Goal: Task Accomplishment & Management: Complete application form

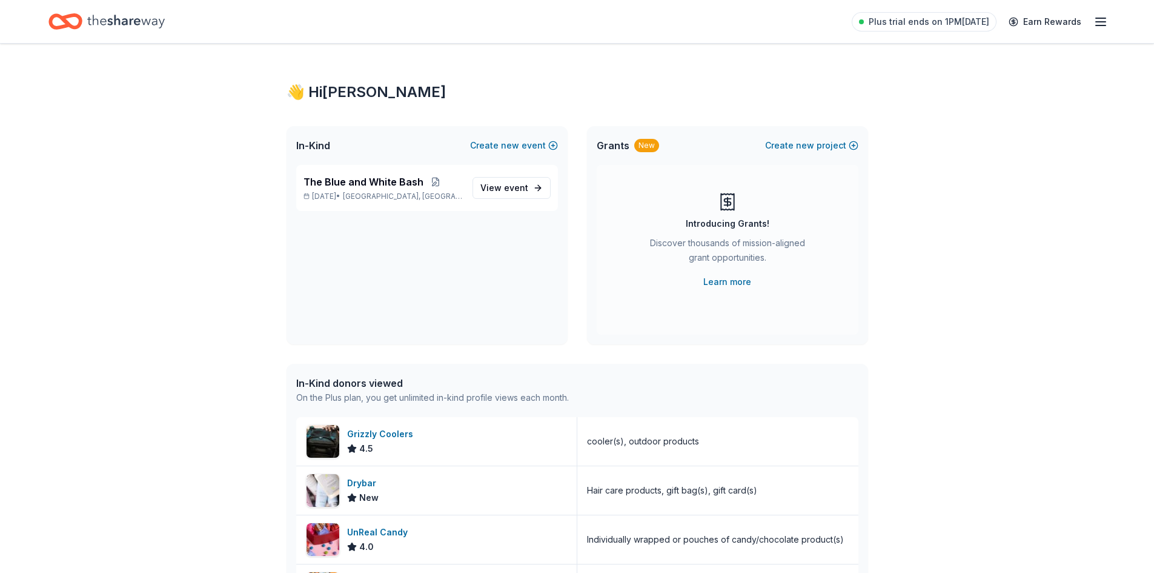
click at [63, 25] on icon "Home" at bounding box center [59, 21] width 19 height 12
click at [524, 184] on span "event" at bounding box center [516, 187] width 24 height 10
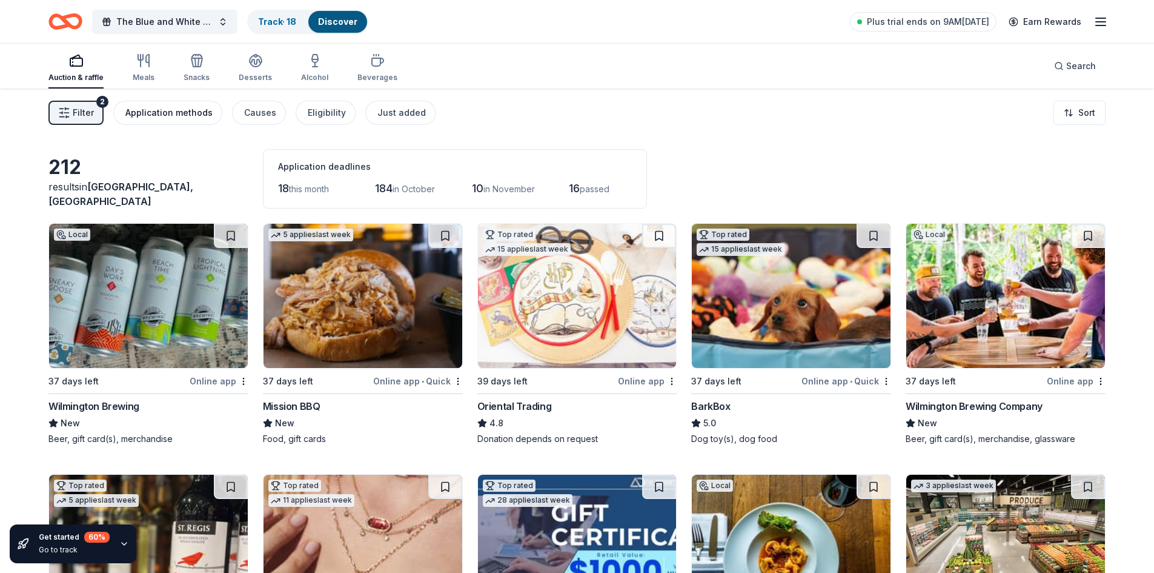
click at [211, 113] on button "Application methods" at bounding box center [167, 113] width 109 height 24
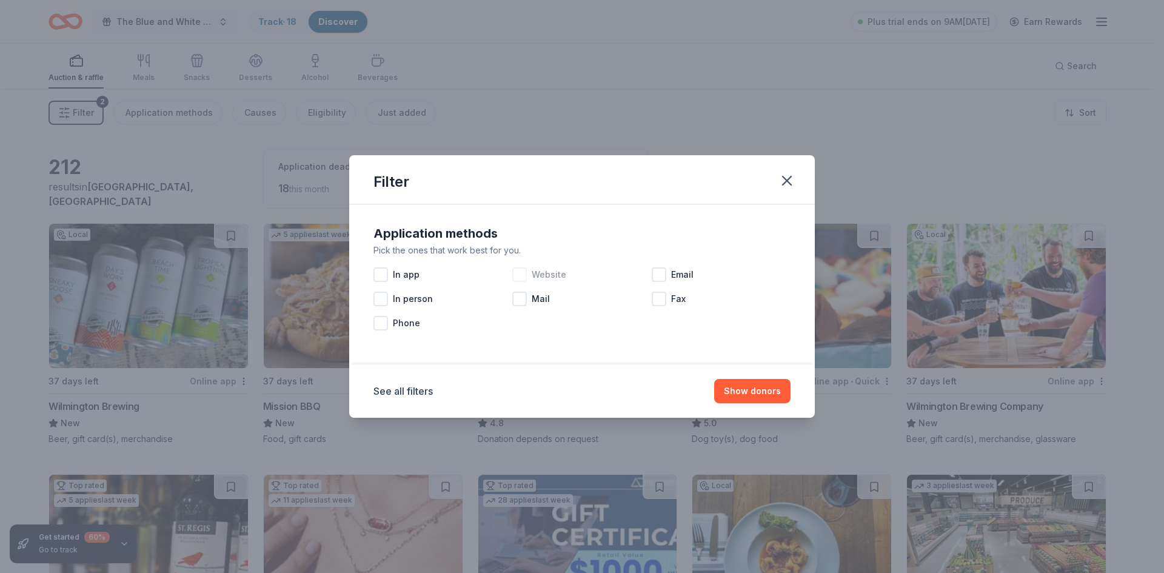
click at [521, 279] on div at bounding box center [519, 274] width 15 height 15
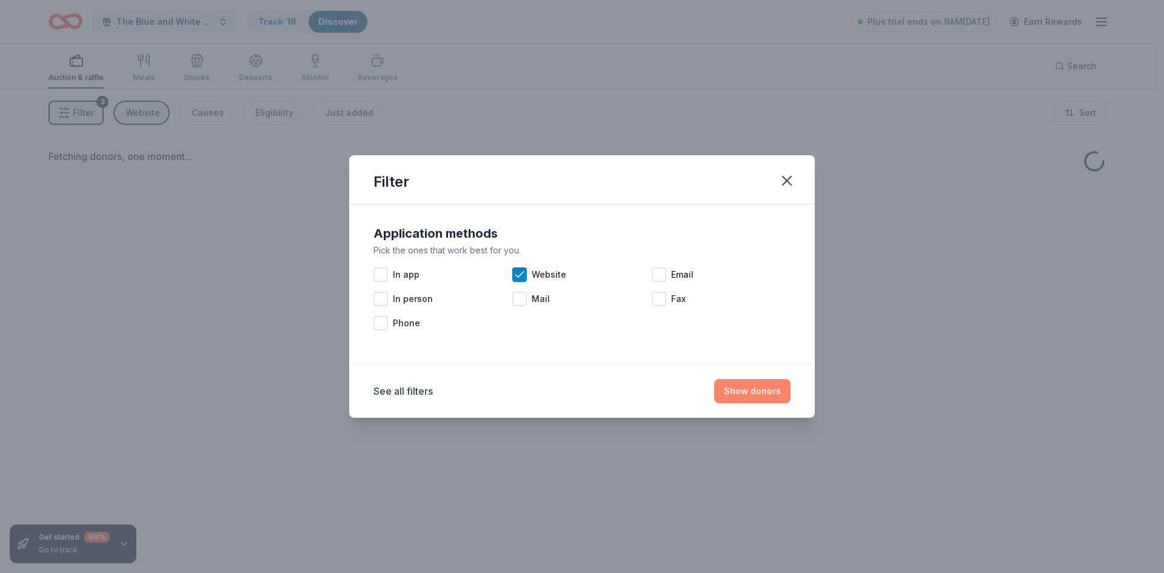
click at [739, 391] on button "Show donors" at bounding box center [752, 391] width 76 height 24
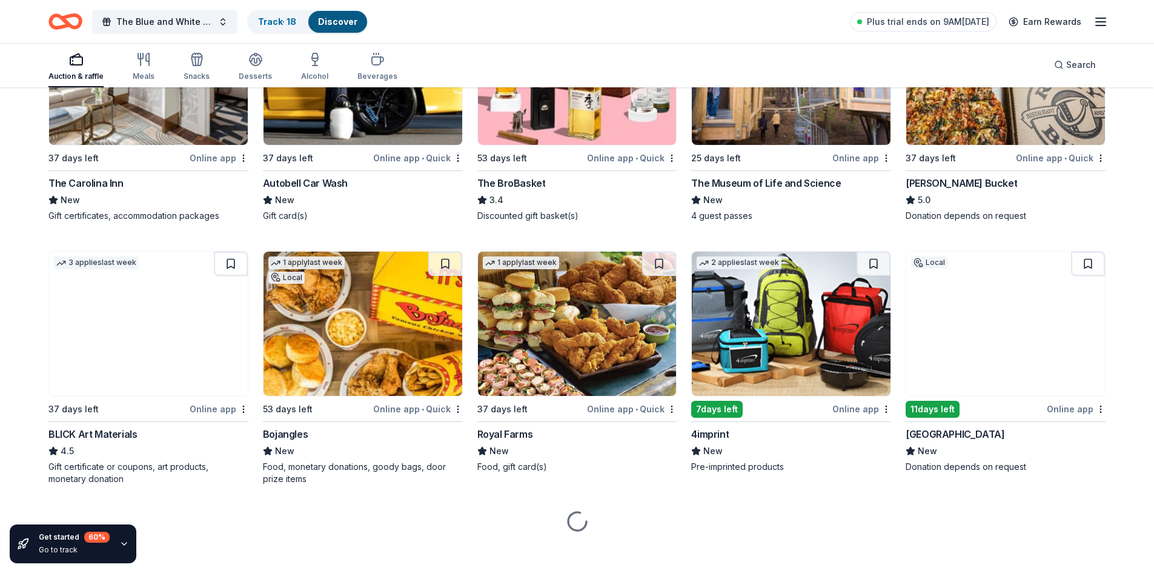
scroll to position [2288, 0]
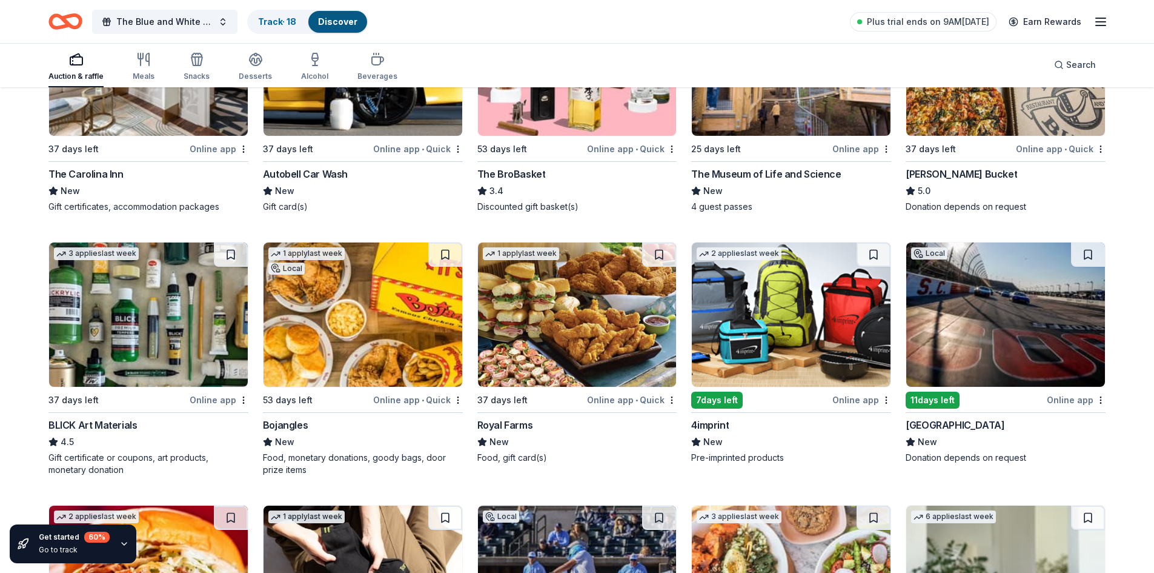
drag, startPoint x: 408, startPoint y: 399, endPoint x: 374, endPoint y: 431, distance: 47.2
click at [374, 431] on div "Bojangles" at bounding box center [363, 425] width 200 height 15
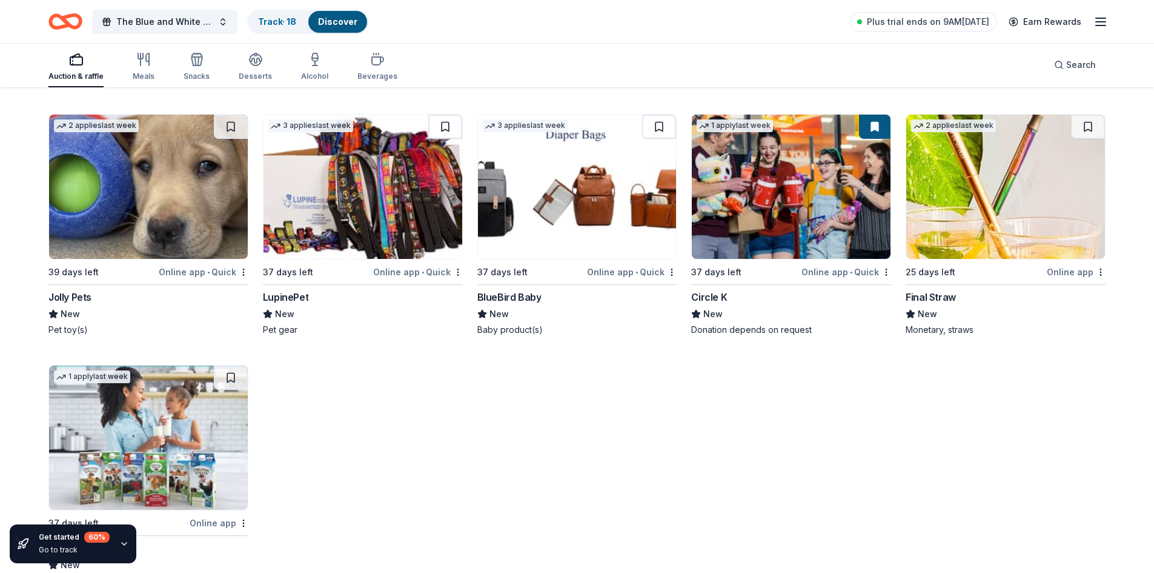
scroll to position [7103, 0]
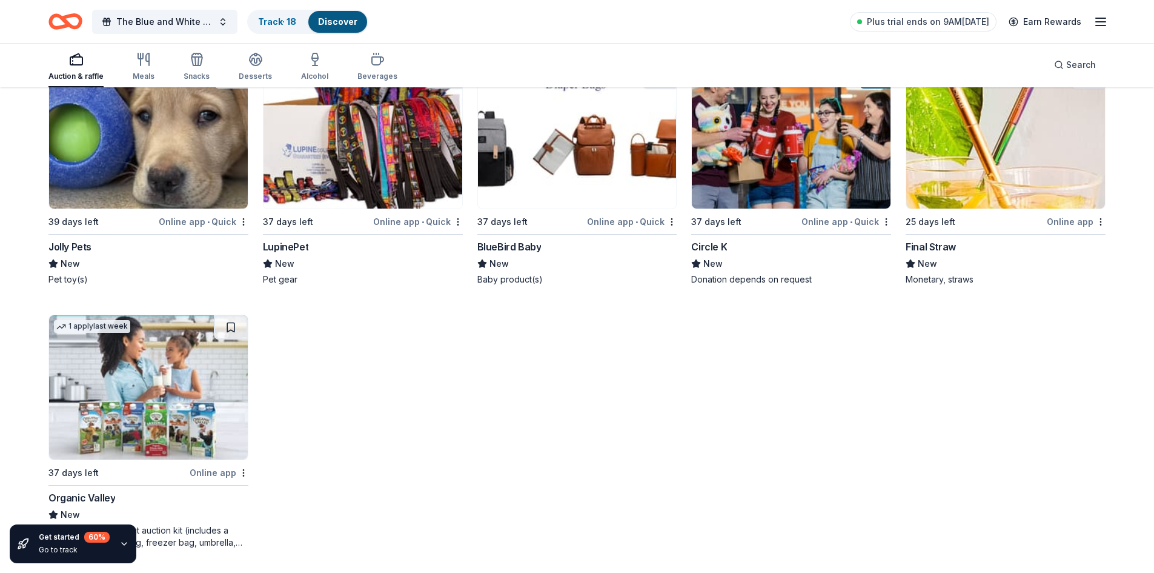
click at [714, 245] on div "Circle K" at bounding box center [709, 246] width 36 height 15
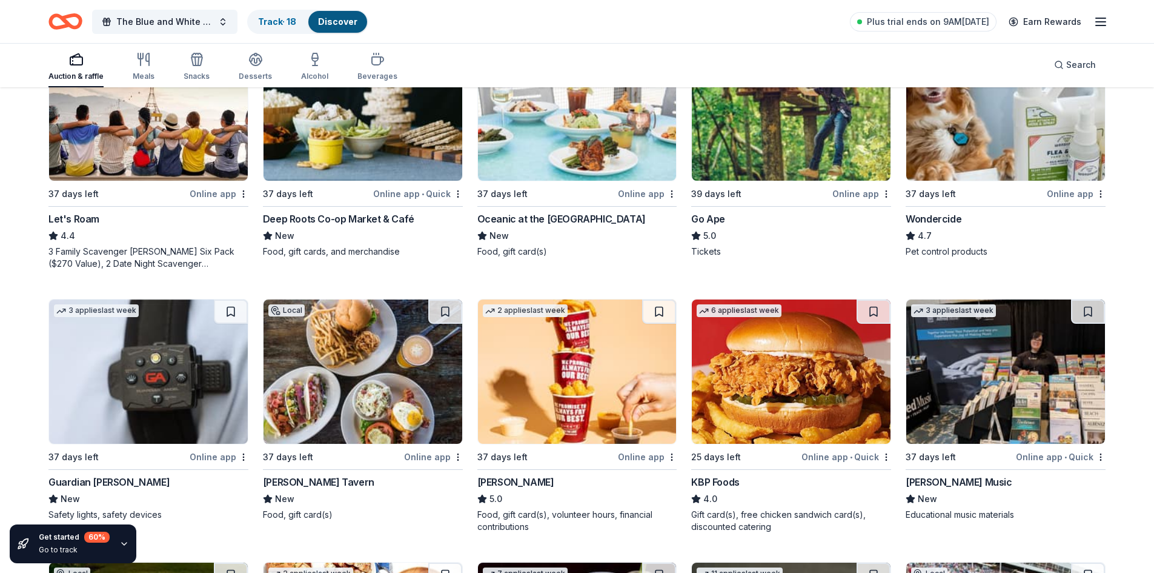
scroll to position [0, 0]
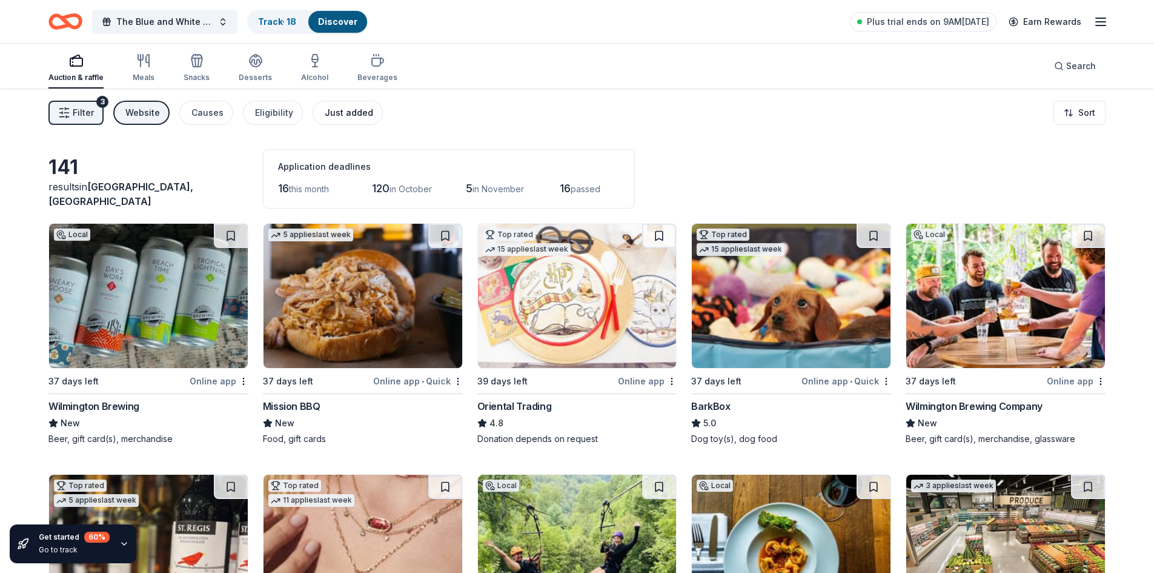
click at [331, 107] on div "Just added" at bounding box center [349, 112] width 48 height 15
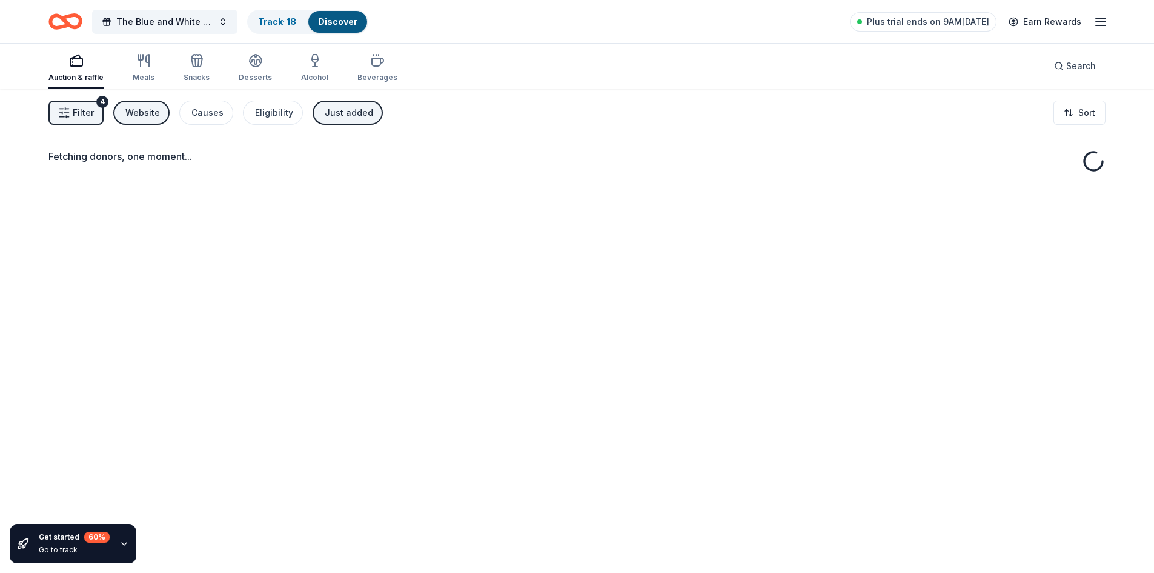
click at [145, 118] on div "Website" at bounding box center [142, 112] width 35 height 15
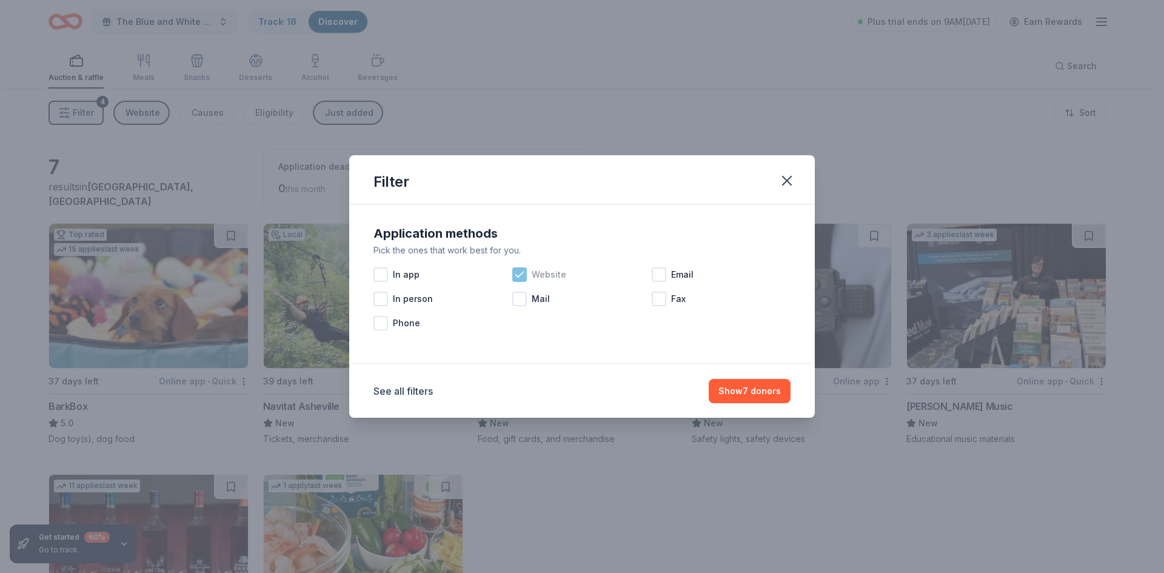
drag, startPoint x: 518, startPoint y: 274, endPoint x: 530, endPoint y: 283, distance: 15.2
click at [518, 274] on icon at bounding box center [519, 274] width 12 height 12
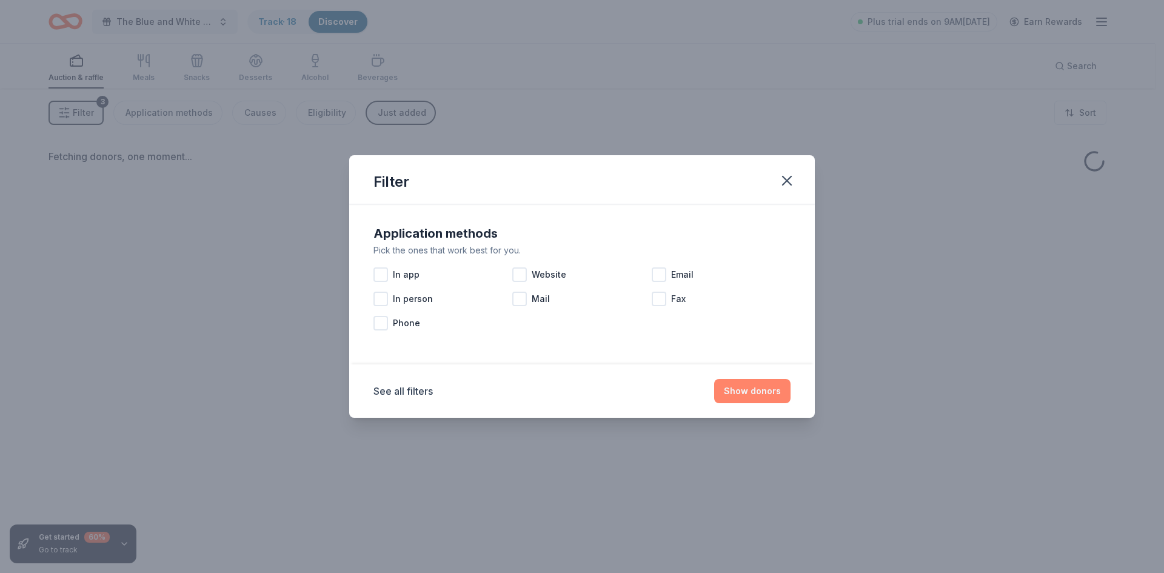
click at [734, 390] on button "Show donors" at bounding box center [752, 391] width 76 height 24
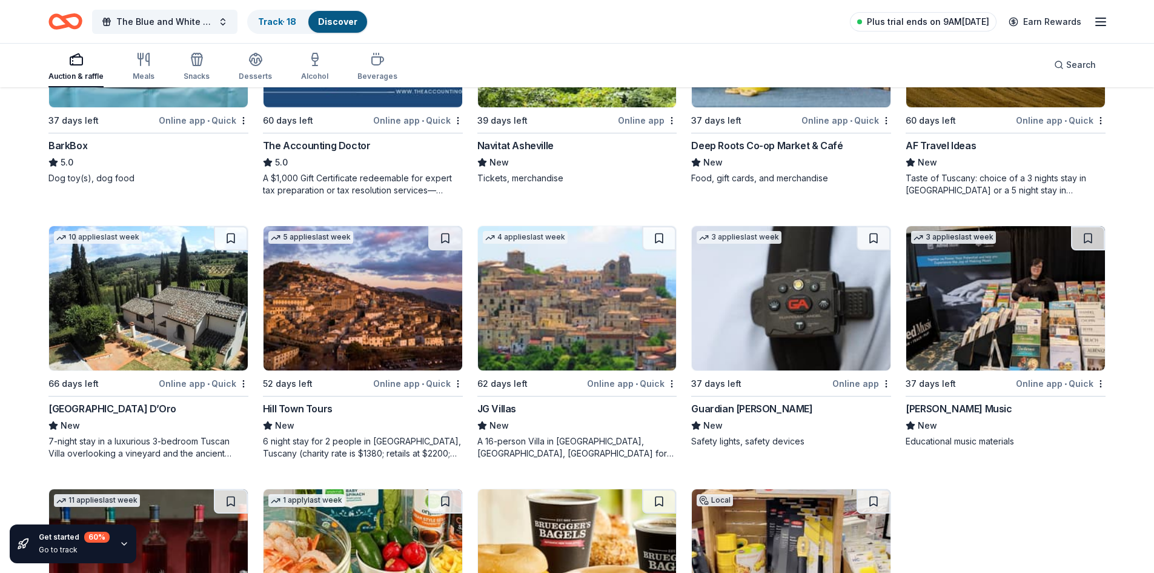
scroll to position [59, 0]
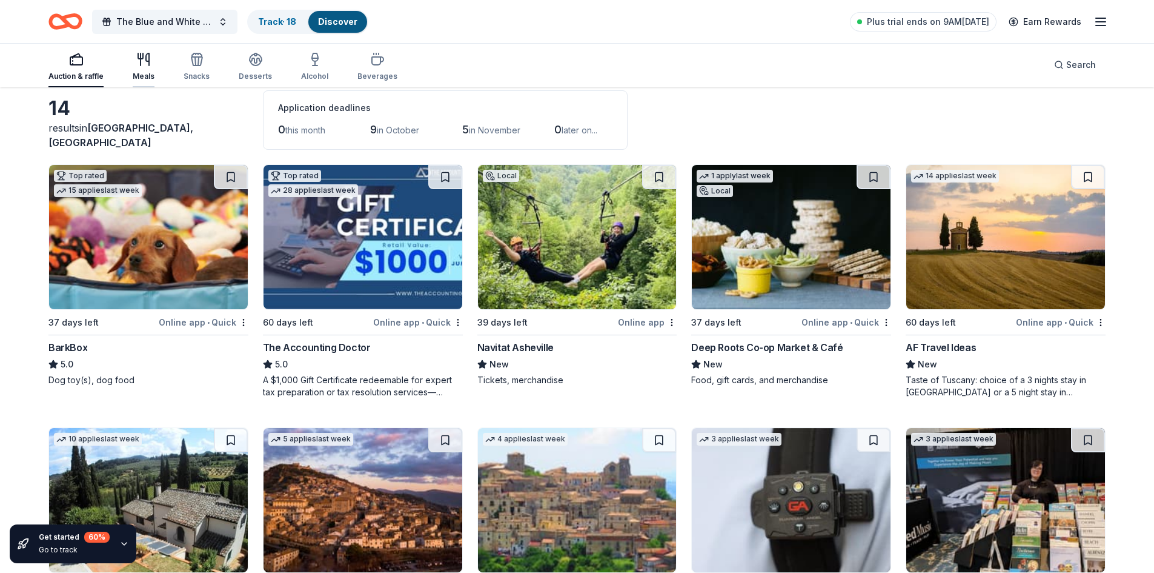
click at [143, 76] on div "Meals" at bounding box center [144, 77] width 22 height 10
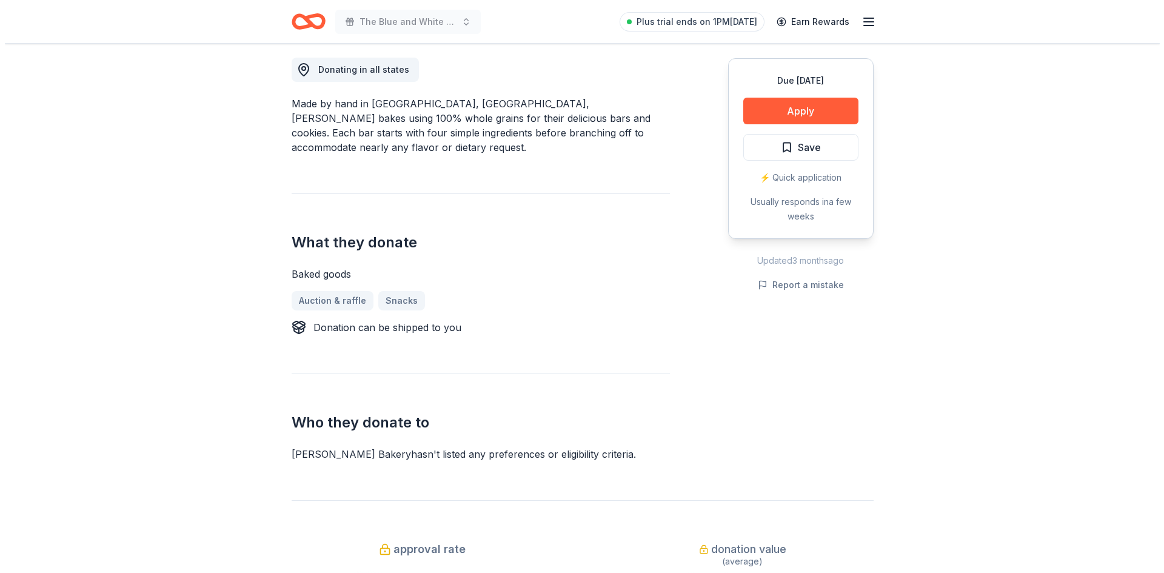
scroll to position [364, 0]
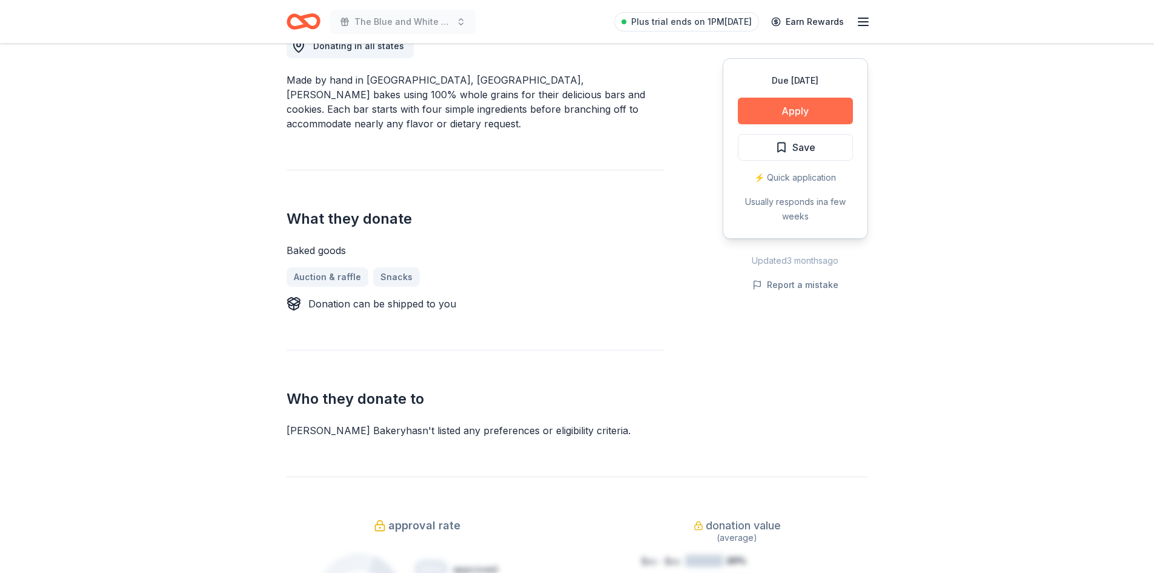
click at [778, 106] on button "Apply" at bounding box center [795, 111] width 115 height 27
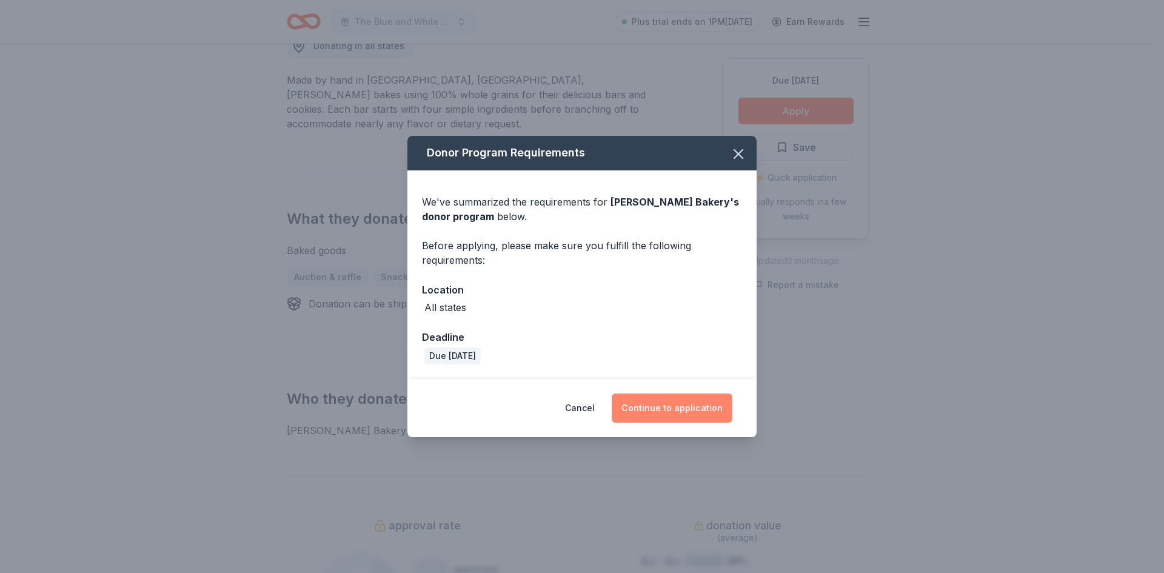
click at [651, 407] on button "Continue to application" at bounding box center [671, 407] width 121 height 29
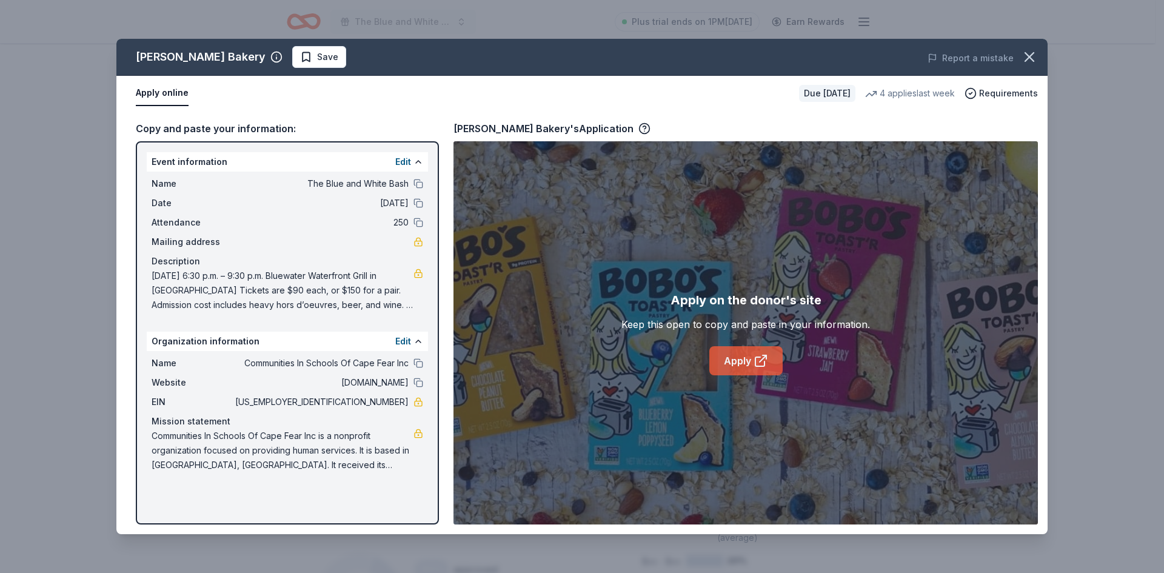
click at [734, 365] on link "Apply" at bounding box center [745, 360] width 73 height 29
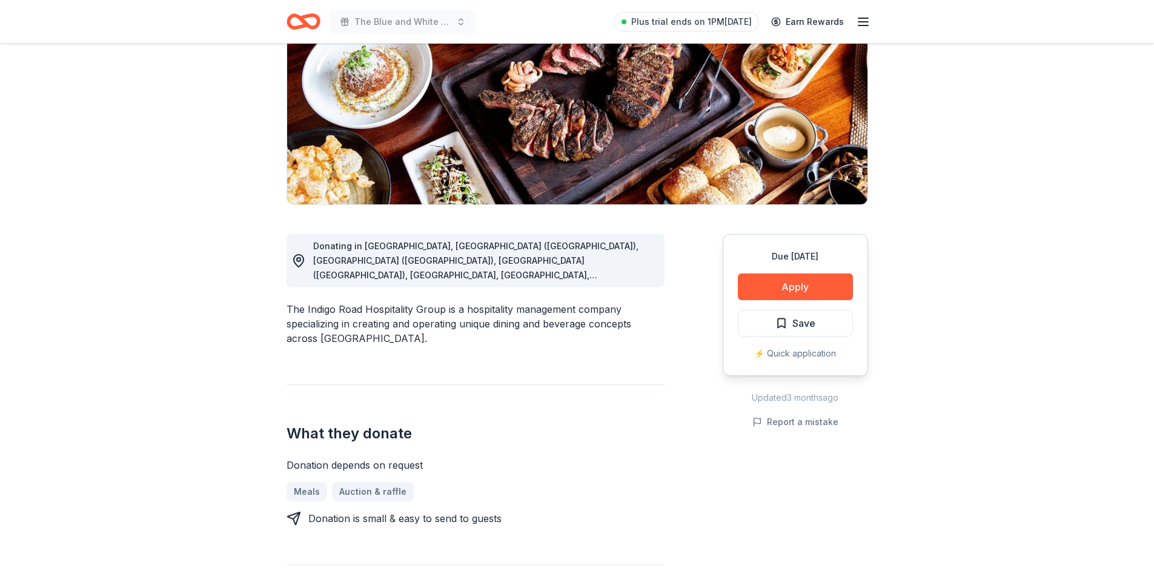
scroll to position [242, 0]
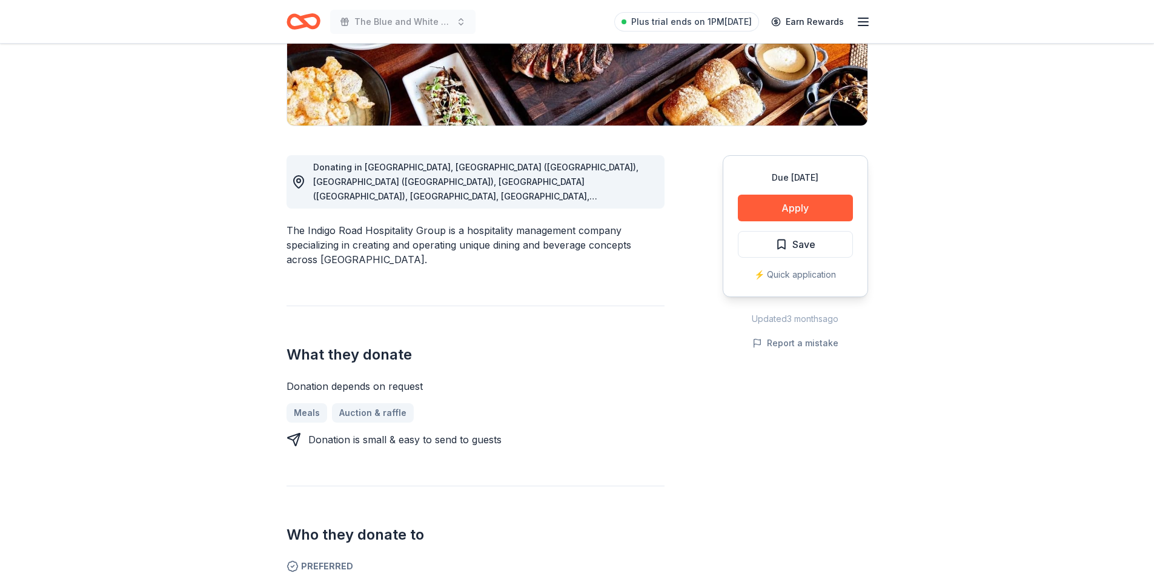
drag, startPoint x: 285, startPoint y: 215, endPoint x: 435, endPoint y: 210, distance: 149.8
click at [435, 210] on div "The Indigo Road Hospitality Group New 1 apply last week Share Donating in [GEOG…" at bounding box center [577, 563] width 621 height 1524
drag, startPoint x: 439, startPoint y: 218, endPoint x: 302, endPoint y: 220, distance: 137.6
click at [302, 223] on div "The Indigo Road Hospitality Group is a hospitality management company specializ…" at bounding box center [476, 245] width 378 height 44
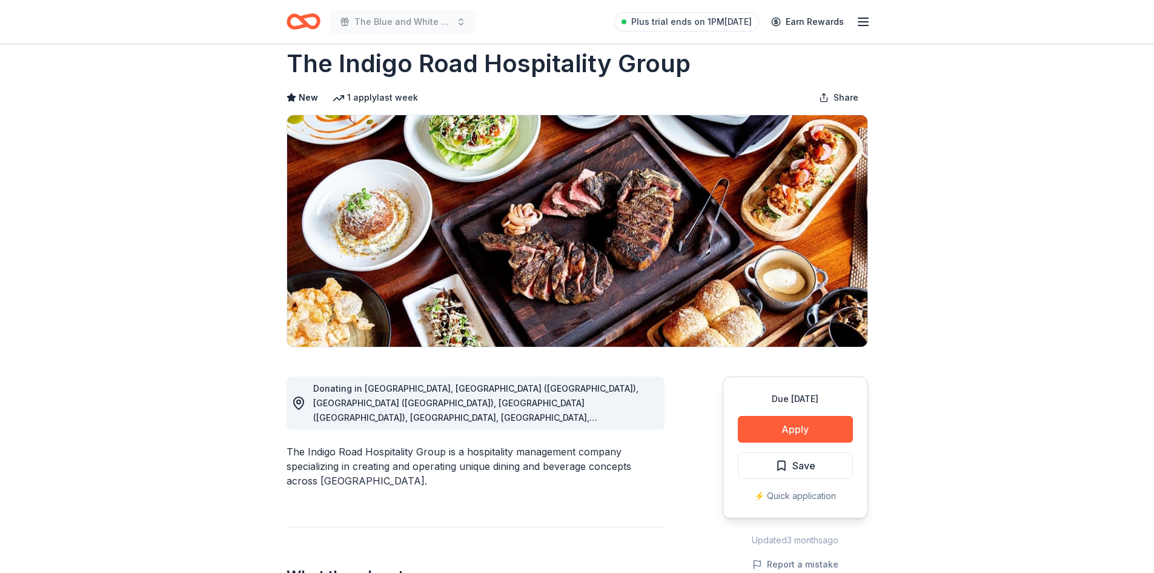
scroll to position [0, 0]
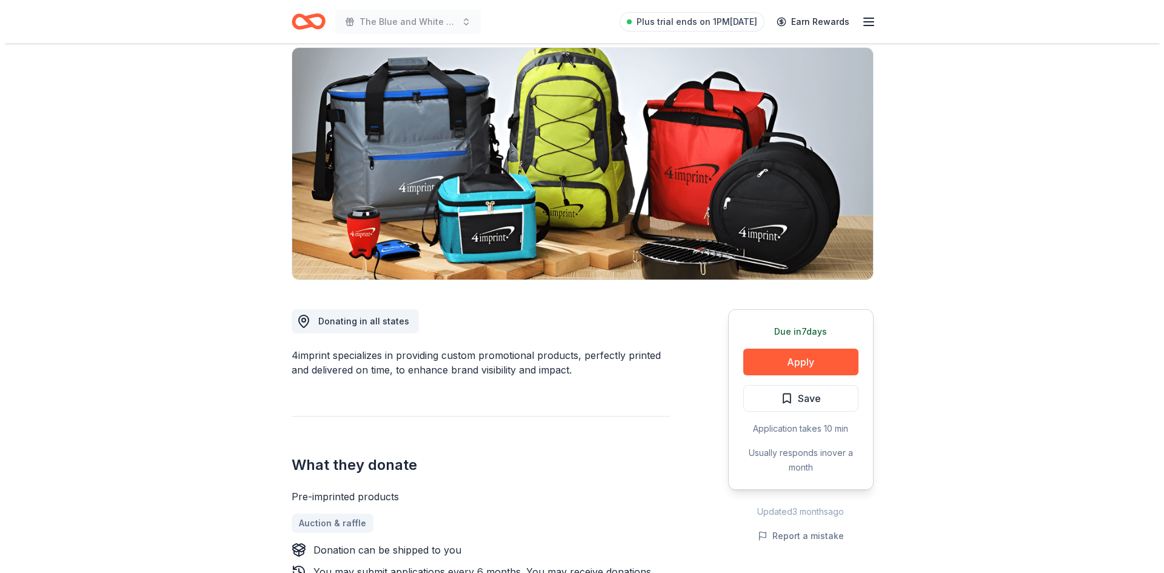
scroll to position [303, 0]
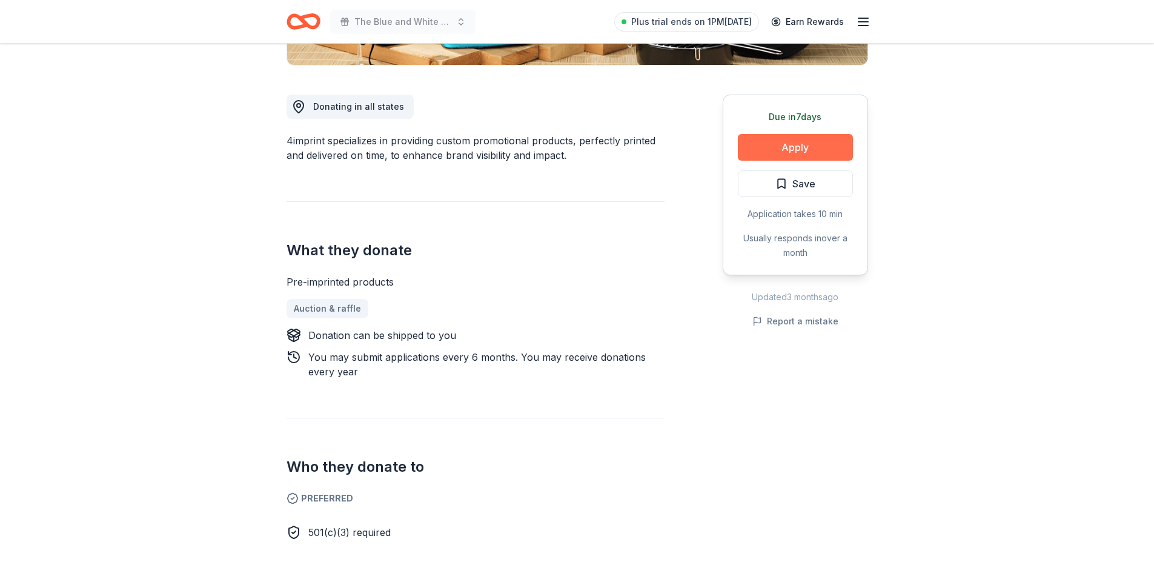
click at [770, 149] on button "Apply" at bounding box center [795, 147] width 115 height 27
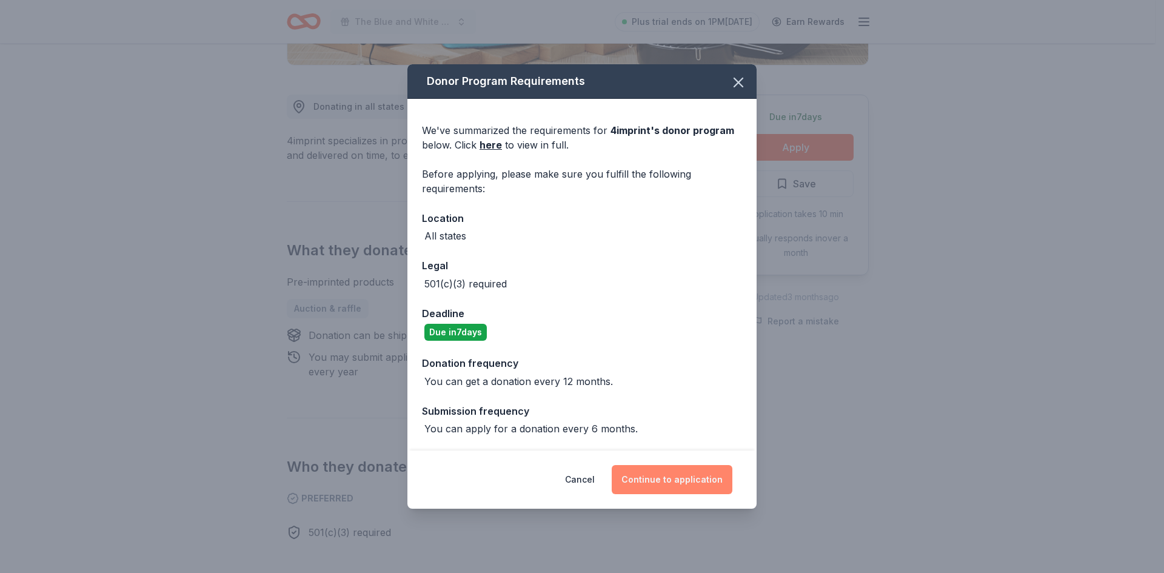
click at [687, 471] on button "Continue to application" at bounding box center [671, 479] width 121 height 29
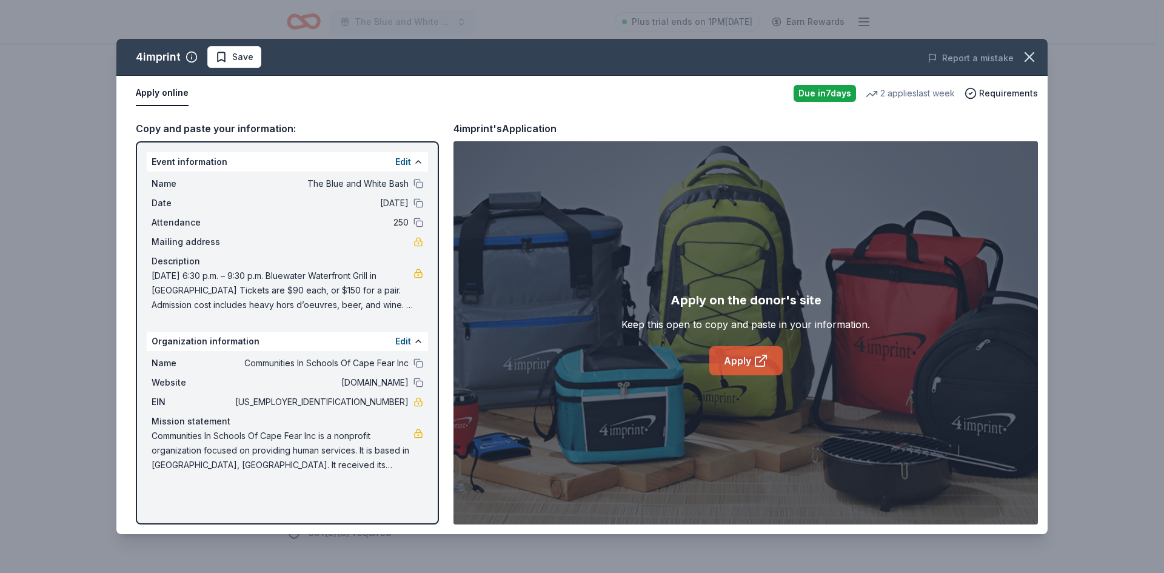
click at [741, 348] on link "Apply" at bounding box center [745, 360] width 73 height 29
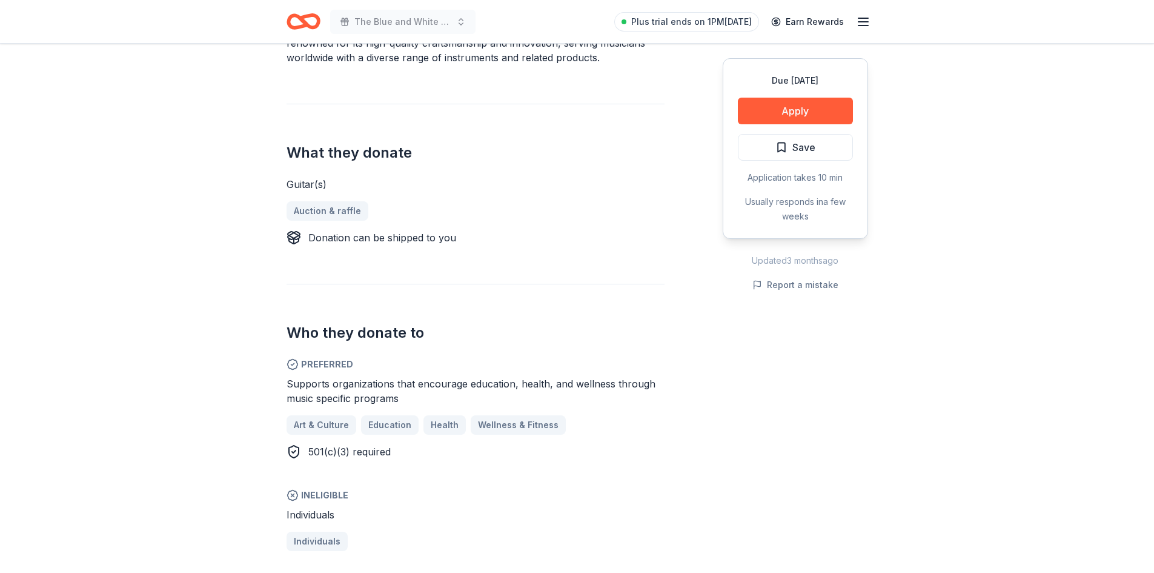
scroll to position [485, 0]
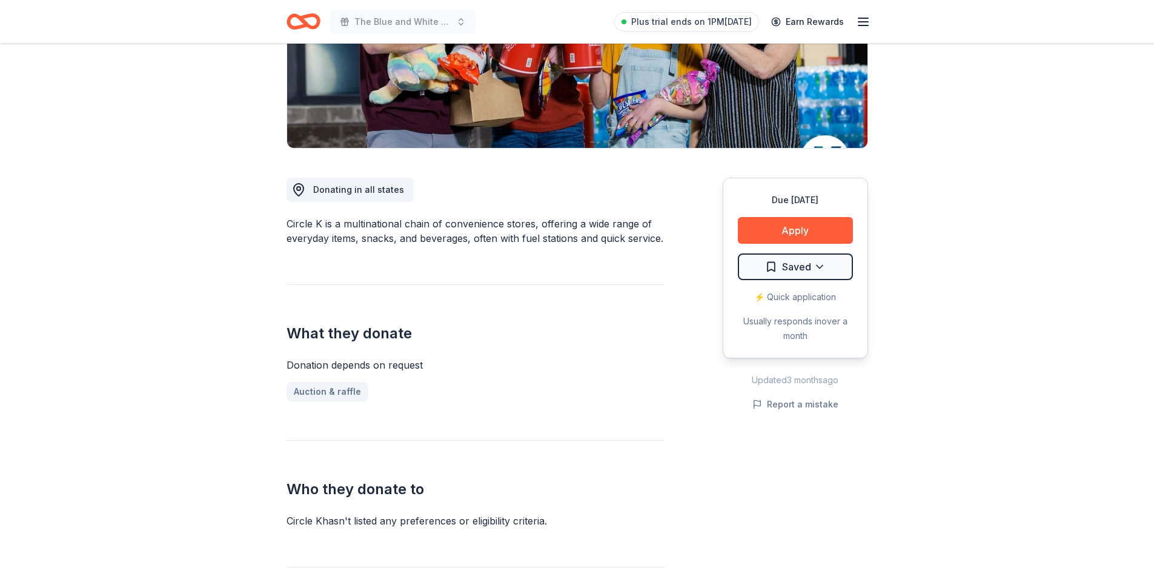
scroll to position [303, 0]
